Goal: Task Accomplishment & Management: Manage account settings

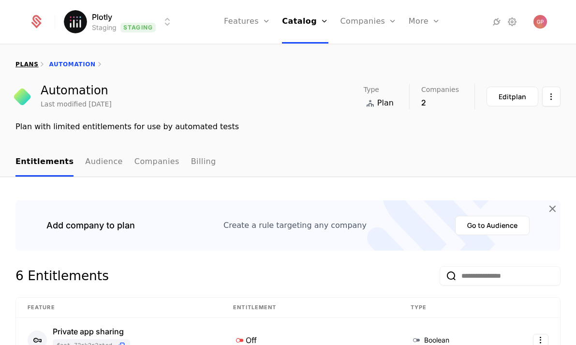
click at [26, 62] on link "plans" at bounding box center [26, 64] width 23 height 7
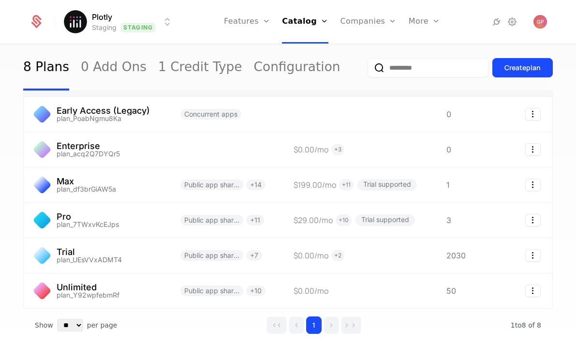
scroll to position [114, 0]
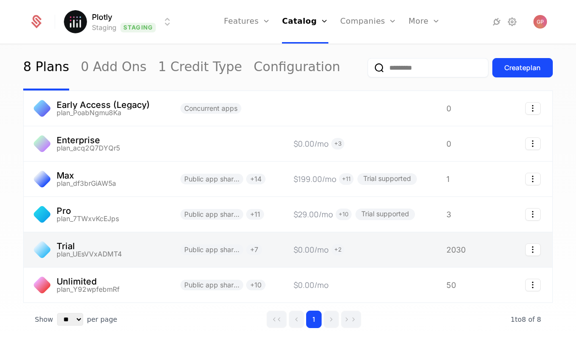
click at [103, 239] on link at bounding box center [96, 249] width 145 height 35
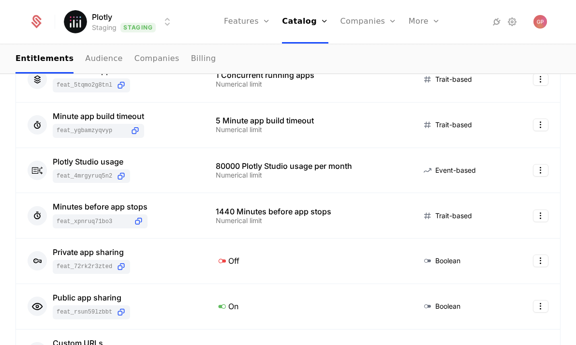
scroll to position [199, 0]
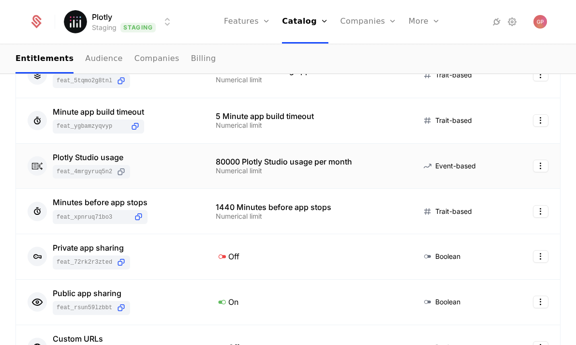
click at [122, 171] on icon at bounding box center [121, 172] width 10 height 10
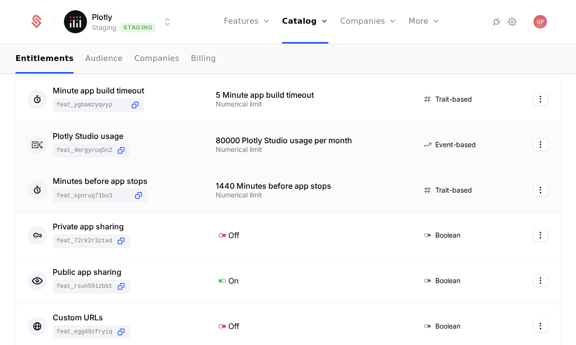
scroll to position [244, 0]
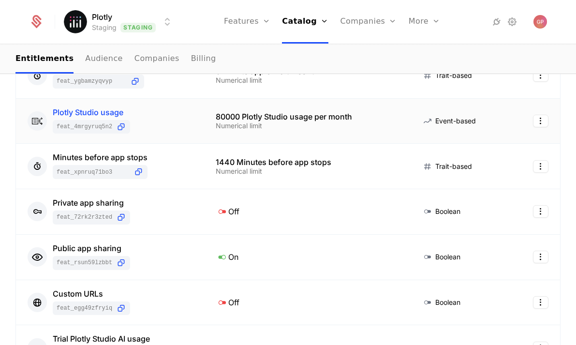
click at [106, 108] on div "Plotly Studio usage" at bounding box center [91, 112] width 77 height 8
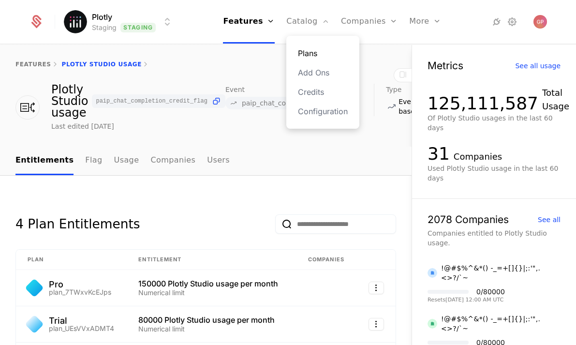
click at [304, 53] on link "Plans" at bounding box center [323, 53] width 50 height 12
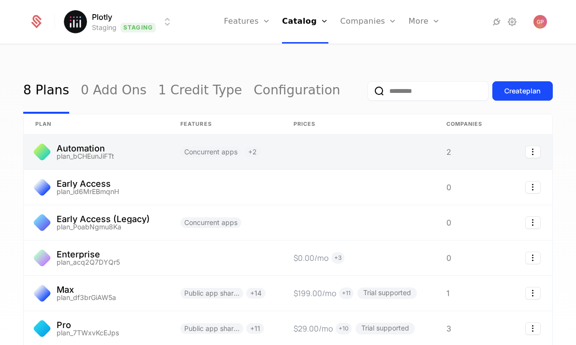
click at [83, 147] on link at bounding box center [96, 151] width 145 height 35
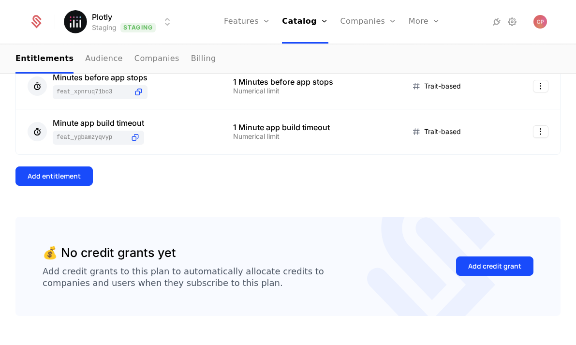
scroll to position [450, 0]
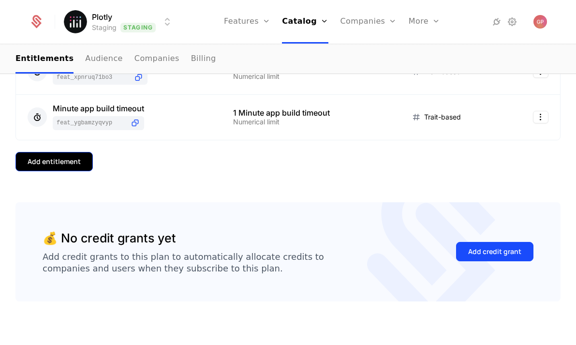
click at [62, 162] on div "Add entitlement" at bounding box center [54, 162] width 53 height 10
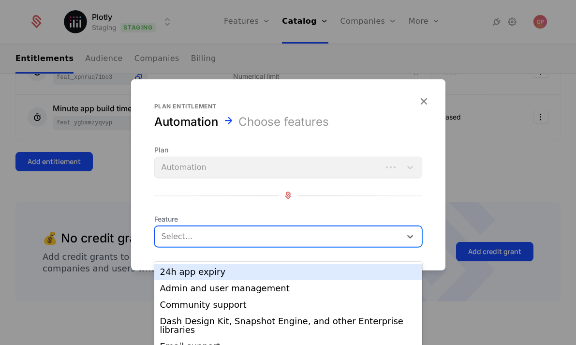
scroll to position [13, 0]
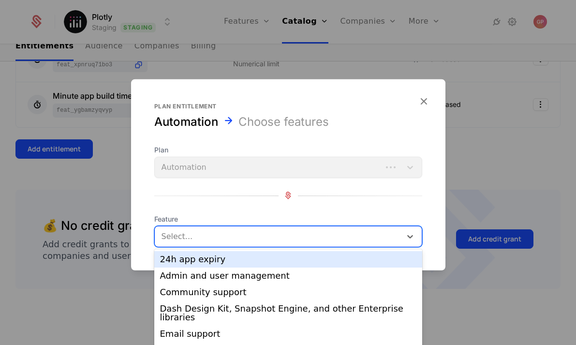
click at [217, 237] on div at bounding box center [278, 236] width 233 height 14
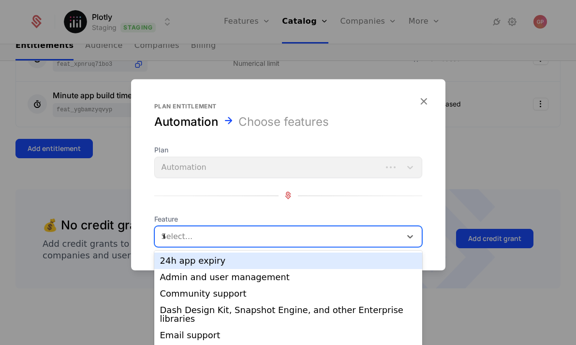
scroll to position [0, 0]
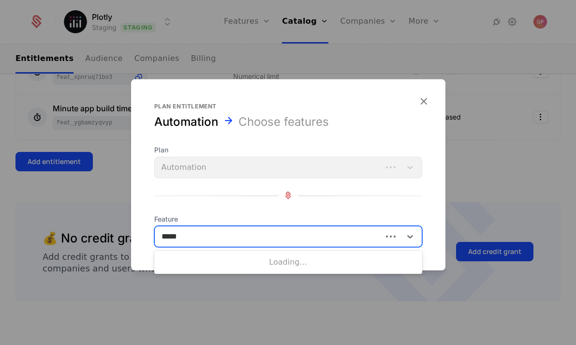
type input "******"
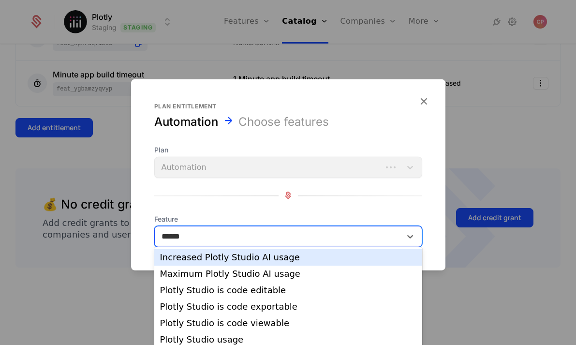
scroll to position [36, 0]
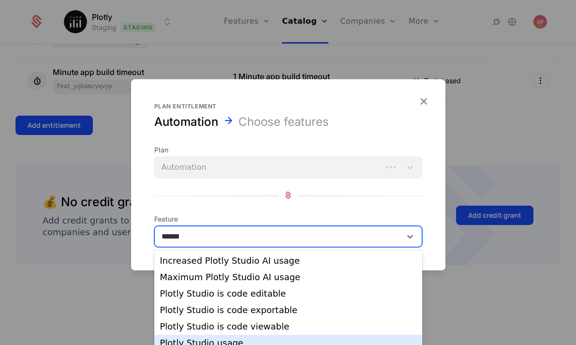
click at [213, 342] on div "Plotly Studio usage" at bounding box center [288, 343] width 256 height 9
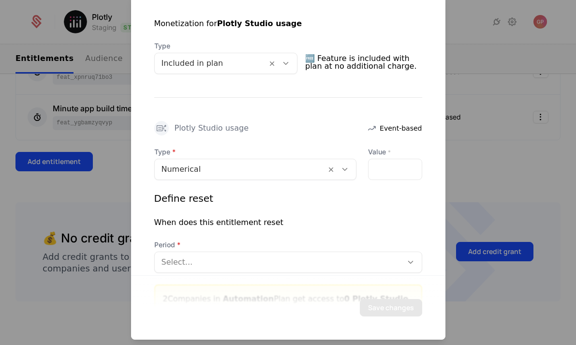
scroll to position [220, 0]
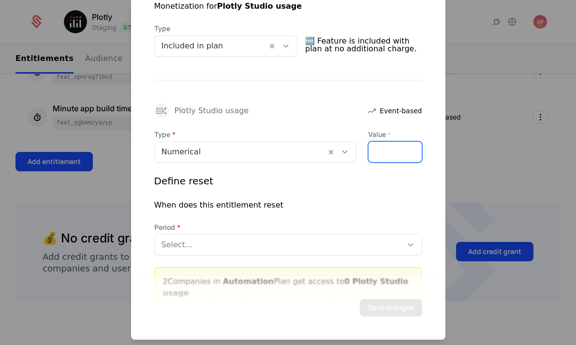
click at [384, 149] on input "*" at bounding box center [395, 151] width 53 height 20
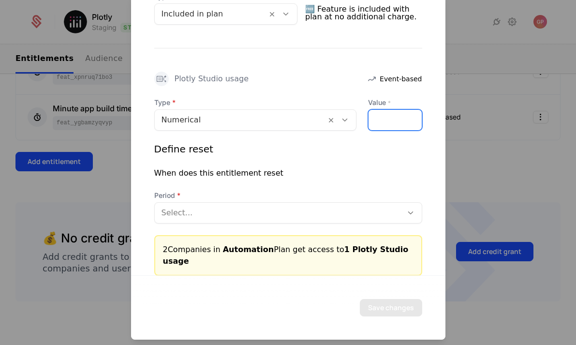
type input "*"
click at [420, 189] on div "Define reset When does this entitlement reset Period Select..." at bounding box center [288, 182] width 268 height 81
click at [477, 177] on div at bounding box center [288, 172] width 576 height 345
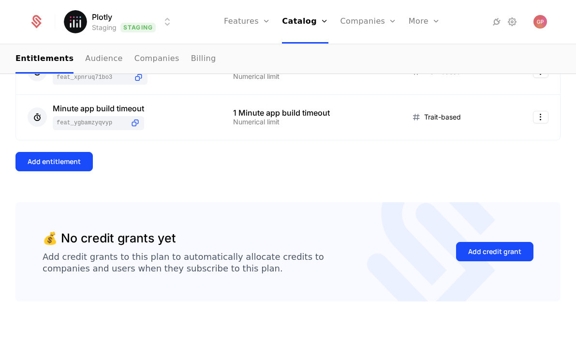
click at [163, 24] on html "Plotly Staging Staging Features Features Flags Catalog Plans Add Ons Credits Co…" at bounding box center [288, 172] width 576 height 345
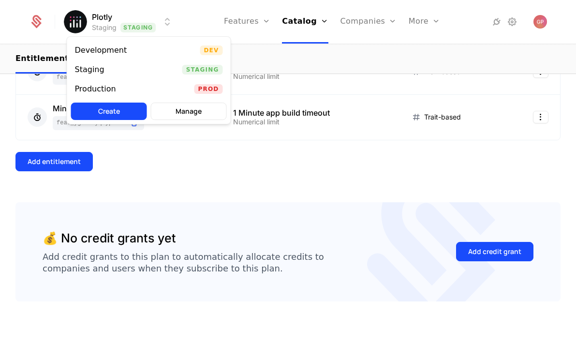
click at [236, 163] on html "Plotly Staging Staging Features Features Flags Catalog Plans Add Ons Credits Co…" at bounding box center [288, 172] width 576 height 345
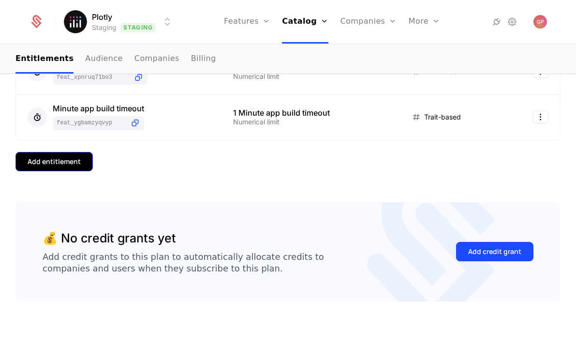
click at [77, 166] on div "Add entitlement" at bounding box center [54, 162] width 53 height 10
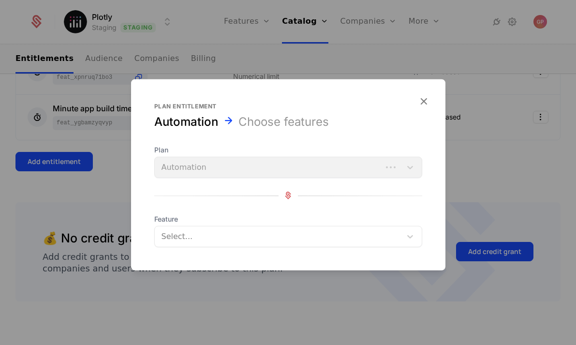
click at [346, 217] on span "Feature" at bounding box center [288, 219] width 268 height 10
click at [337, 230] on div at bounding box center [278, 236] width 233 height 14
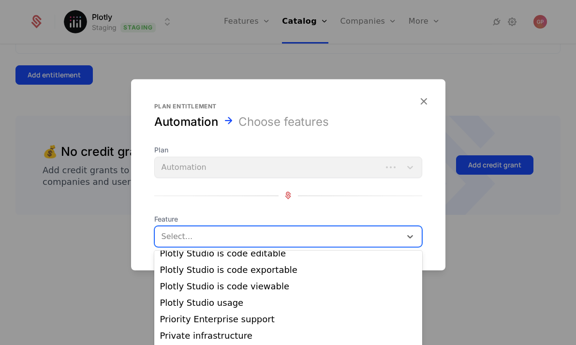
scroll to position [206, 0]
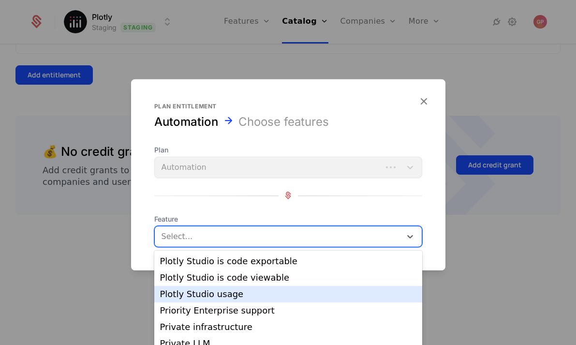
click at [263, 290] on div "Plotly Studio usage" at bounding box center [288, 294] width 256 height 9
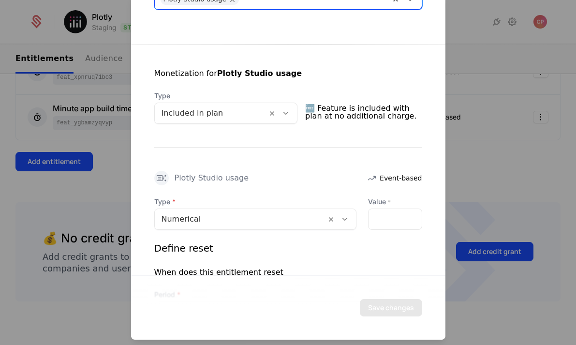
scroll to position [154, 0]
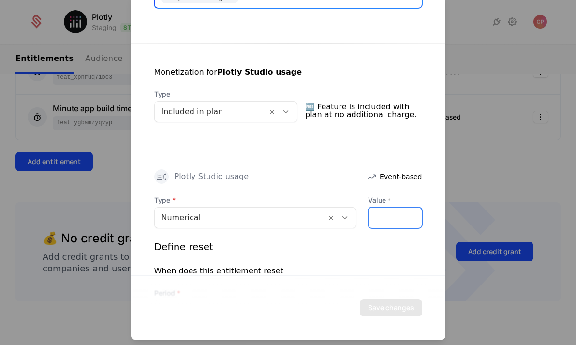
click at [383, 214] on input "*" at bounding box center [395, 217] width 53 height 20
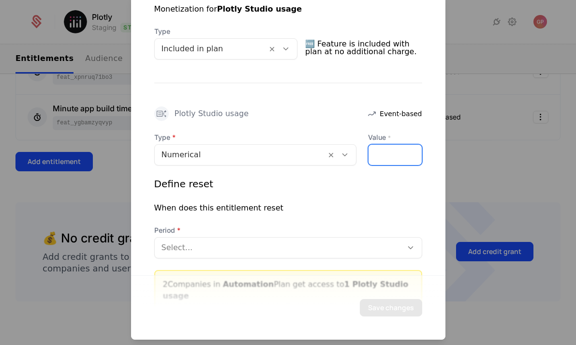
scroll to position [252, 0]
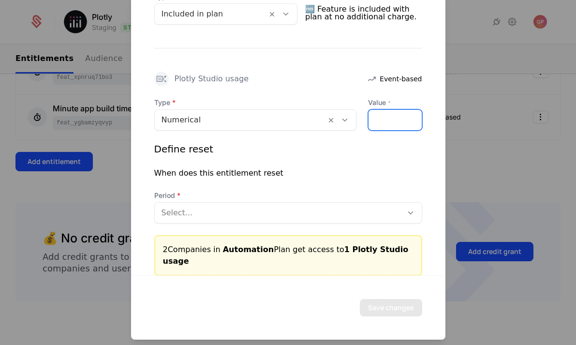
type input "*"
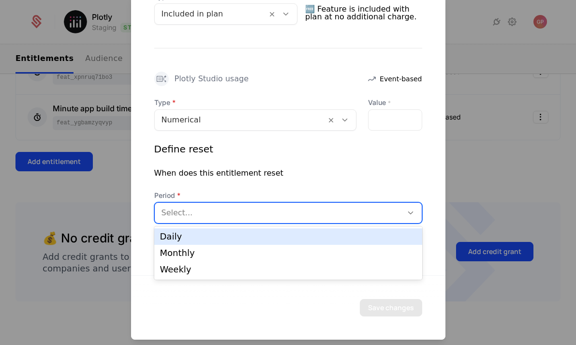
click at [321, 217] on div at bounding box center [279, 213] width 234 height 14
click at [306, 239] on div "Daily" at bounding box center [288, 236] width 256 height 9
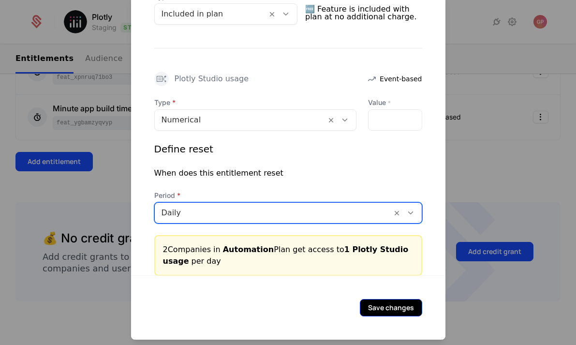
click at [379, 306] on button "Save changes" at bounding box center [391, 306] width 62 height 17
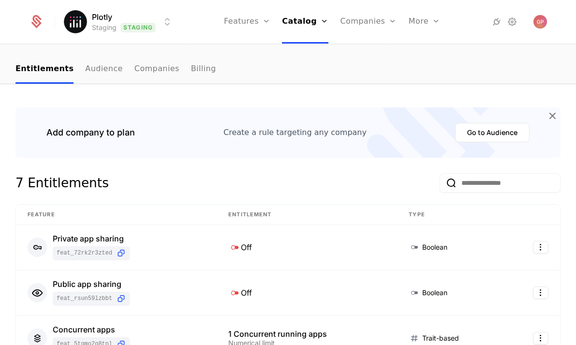
scroll to position [0, 0]
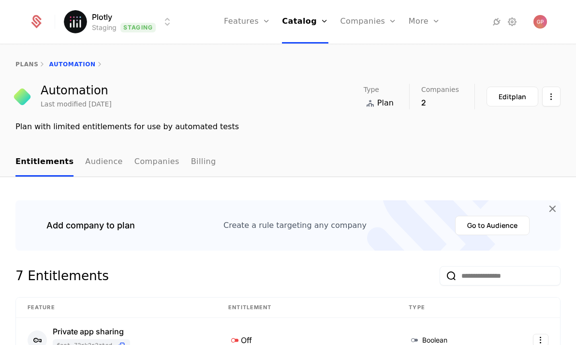
click at [165, 20] on html "Plotly Staging Staging Features Features Flags Catalog Plans Add Ons Credits Co…" at bounding box center [288, 172] width 576 height 345
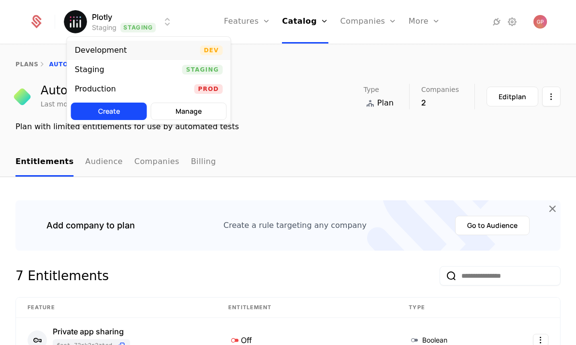
click at [159, 50] on div "Development Dev" at bounding box center [148, 50] width 163 height 19
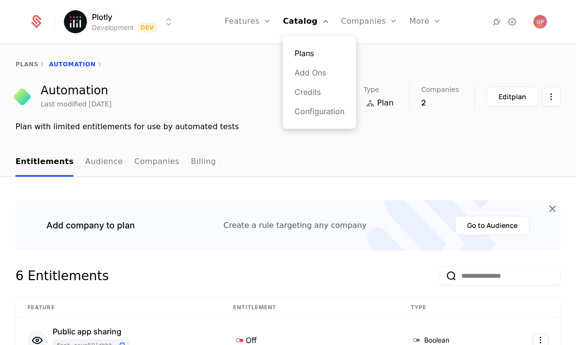
click at [311, 52] on link "Plans" at bounding box center [320, 53] width 50 height 12
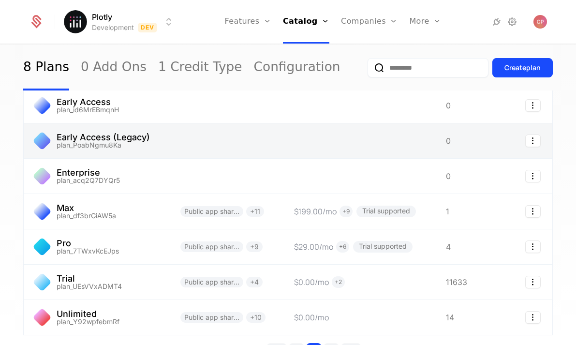
scroll to position [90, 0]
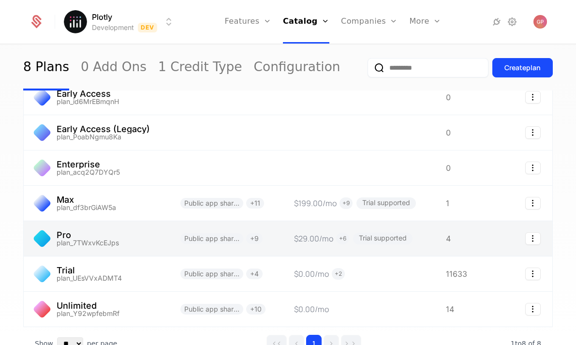
click at [131, 244] on link at bounding box center [96, 238] width 145 height 35
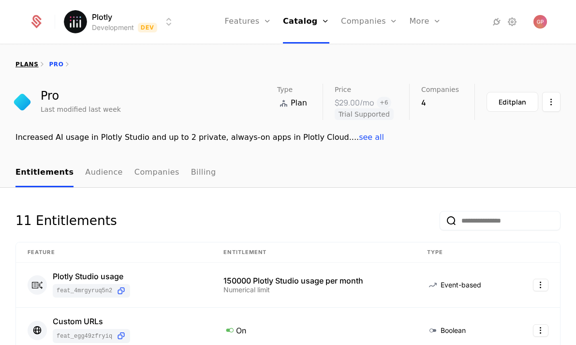
click at [16, 63] on link "plans" at bounding box center [26, 64] width 23 height 7
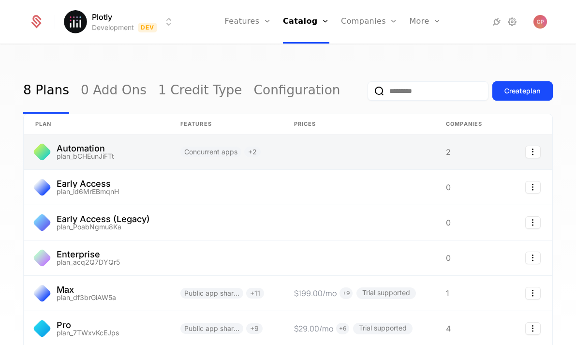
click at [100, 153] on link at bounding box center [96, 151] width 145 height 35
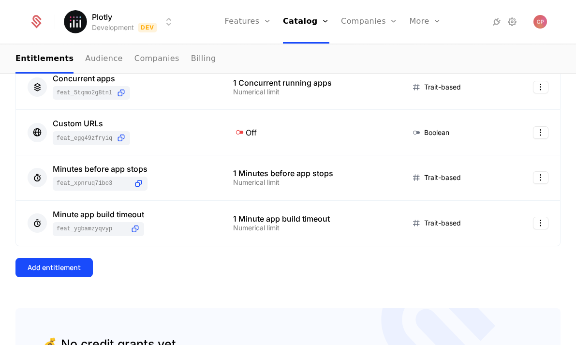
scroll to position [363, 0]
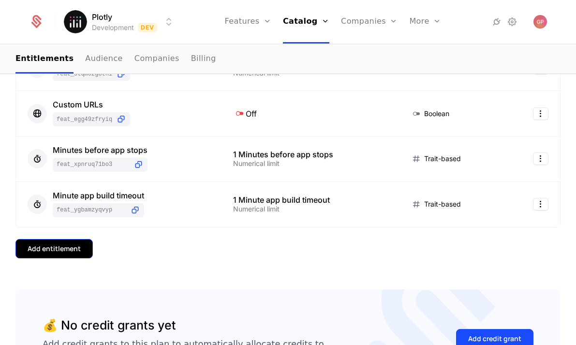
click at [73, 254] on button "Add entitlement" at bounding box center [53, 248] width 77 height 19
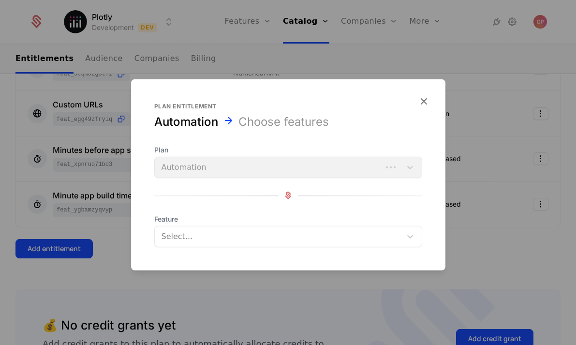
click at [202, 237] on div at bounding box center [278, 236] width 233 height 14
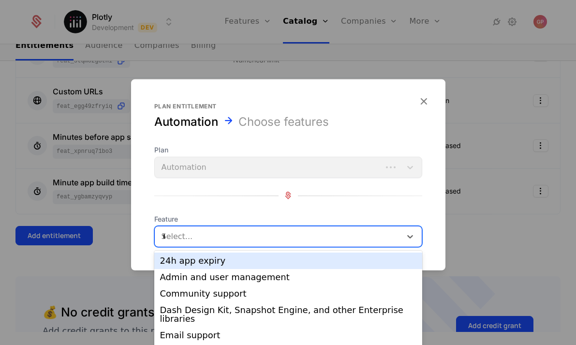
scroll to position [0, 0]
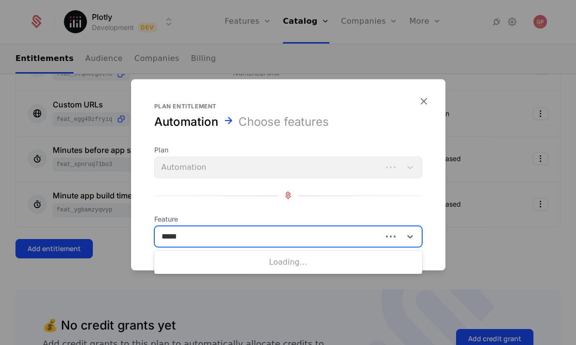
type input "******"
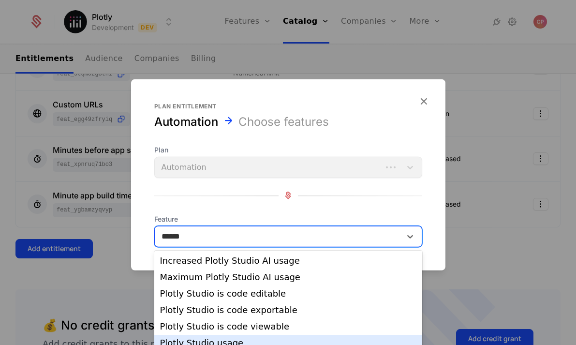
click at [230, 339] on div "Plotly Studio usage" at bounding box center [288, 343] width 256 height 9
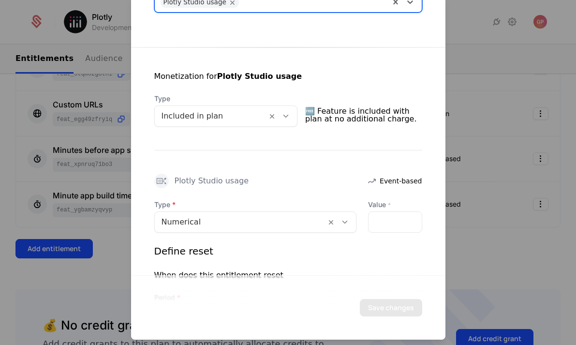
scroll to position [155, 0]
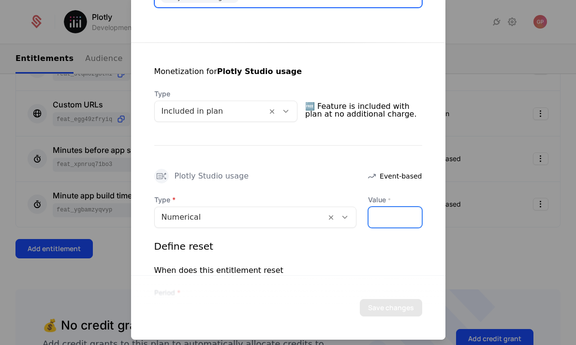
click at [390, 212] on input "*" at bounding box center [395, 216] width 53 height 20
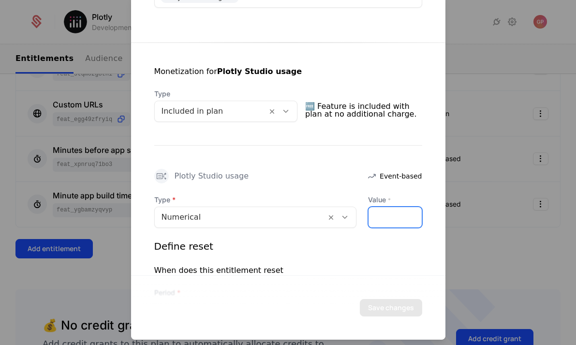
click at [390, 212] on input "*" at bounding box center [395, 216] width 53 height 20
type input "*"
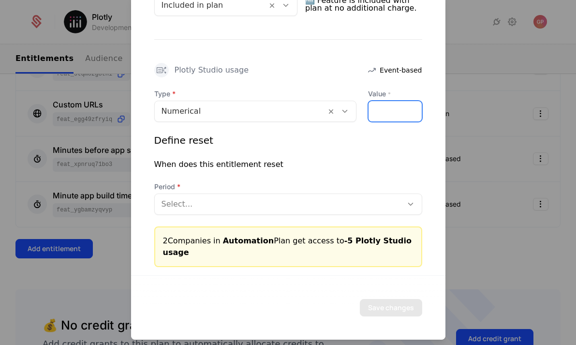
scroll to position [264, 0]
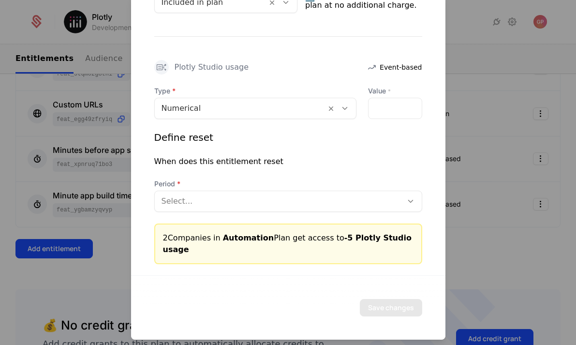
click at [321, 206] on div "Period Select..." at bounding box center [288, 194] width 268 height 33
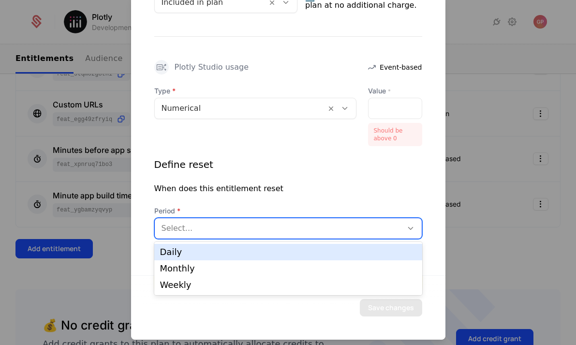
click at [280, 242] on div "Daily Monthly Weekly" at bounding box center [288, 268] width 268 height 53
click at [256, 251] on div "Daily" at bounding box center [288, 252] width 256 height 9
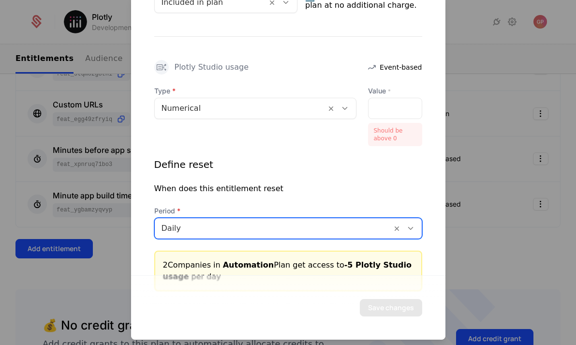
click at [322, 178] on div "Define reset When does this entitlement reset Period option Daily, selected. Da…" at bounding box center [288, 197] width 268 height 81
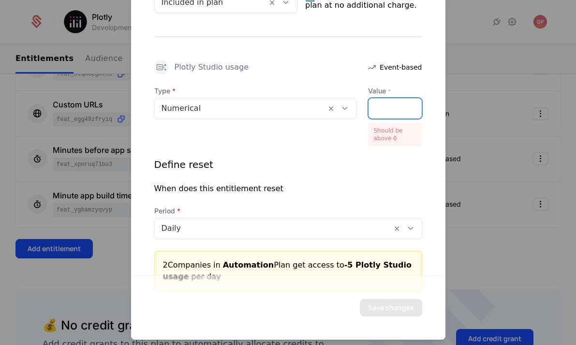
click at [382, 103] on input "**" at bounding box center [395, 108] width 53 height 20
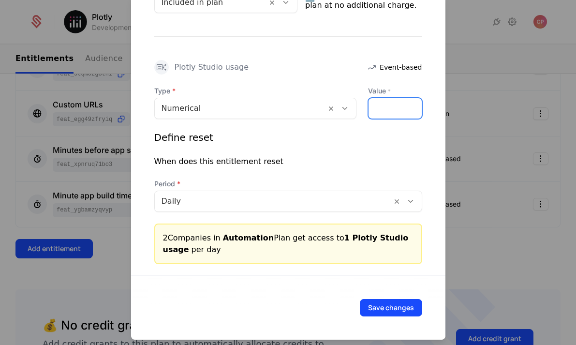
type input "*"
click at [361, 152] on div "Define reset When does this entitlement reset Period Daily" at bounding box center [288, 170] width 268 height 81
click at [389, 307] on button "Save changes" at bounding box center [391, 306] width 62 height 17
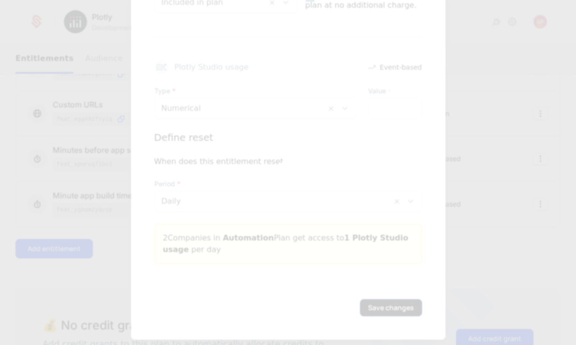
scroll to position [0, 0]
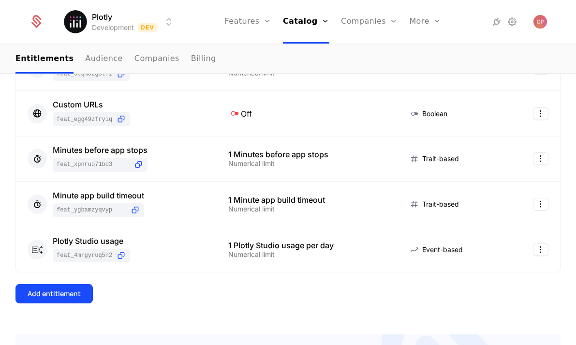
click at [389, 307] on div "7 Entitlements Feature Entitlement Type Public app sharing feat_RSuN59LZBBt Off…" at bounding box center [287, 118] width 545 height 431
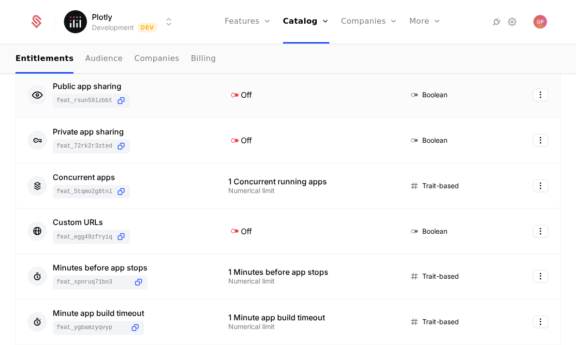
scroll to position [502, 0]
